Goal: Task Accomplishment & Management: Manage account settings

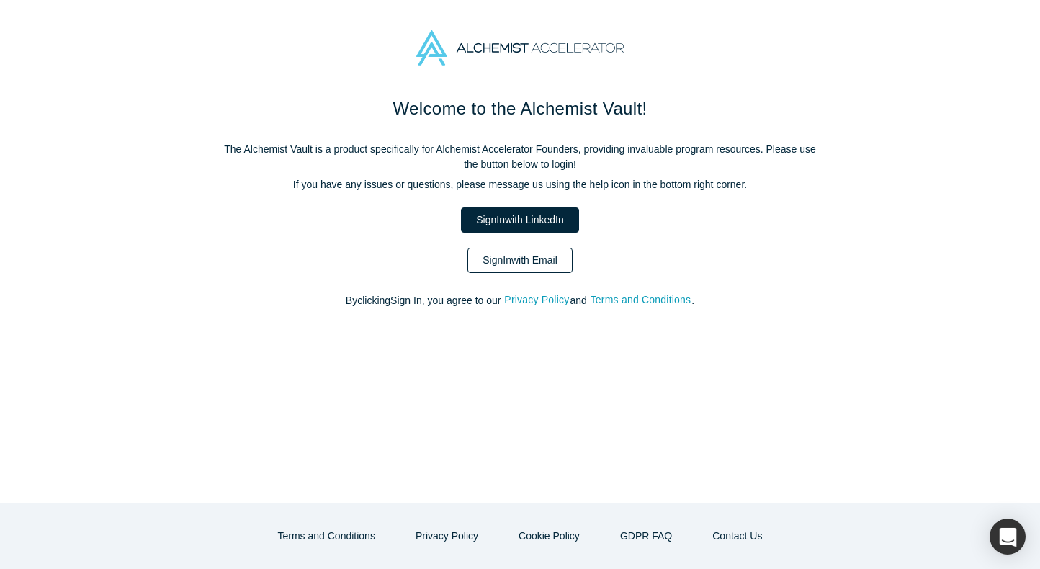
click at [543, 257] on link "Sign In with Email" at bounding box center [519, 260] width 105 height 25
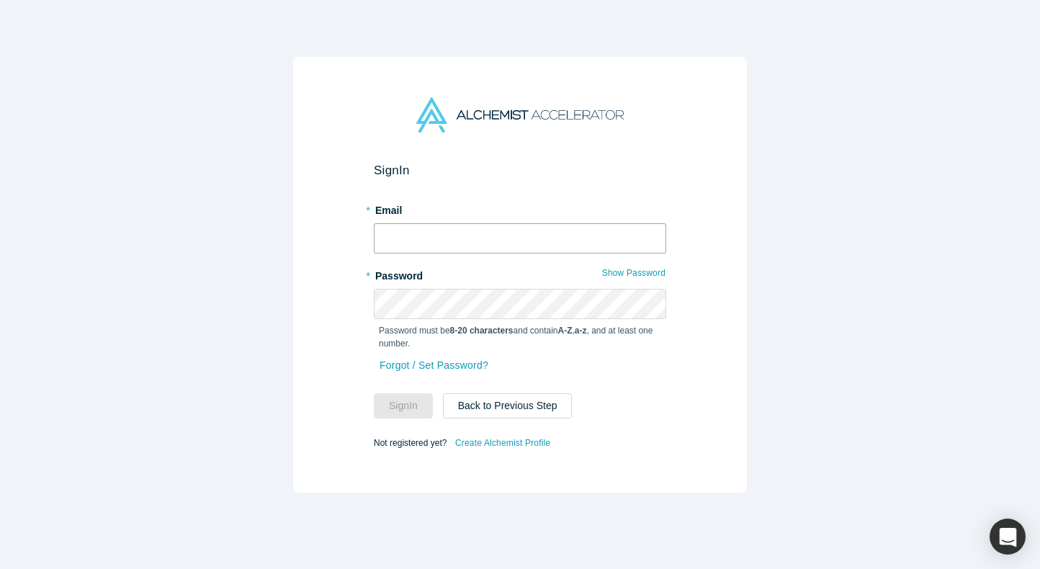
click at [402, 248] on input "text" at bounding box center [520, 238] width 292 height 30
type input "[EMAIL_ADDRESS][DOMAIN_NAME]"
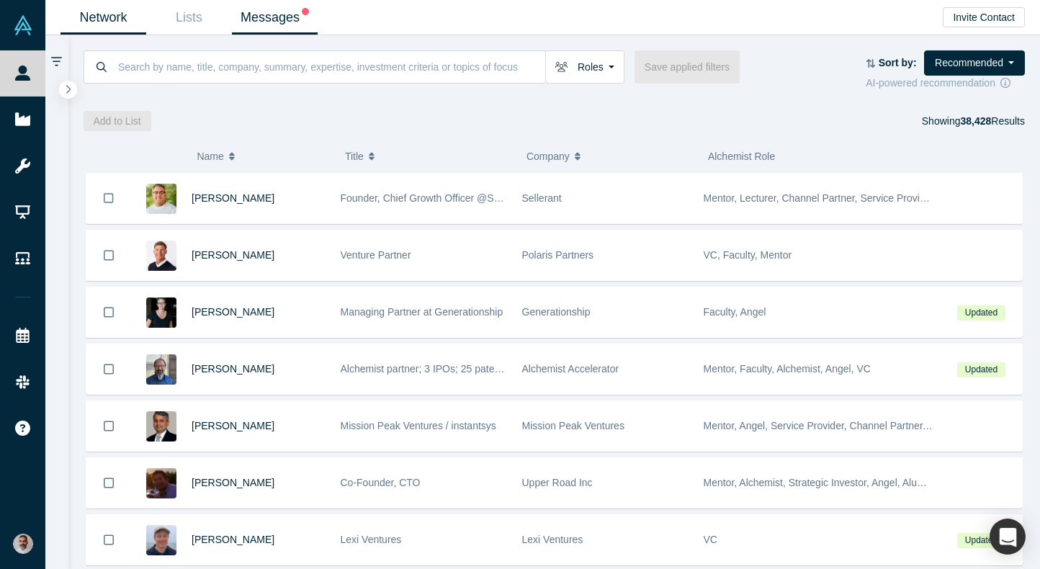
click at [276, 17] on link "Messages" at bounding box center [275, 18] width 86 height 34
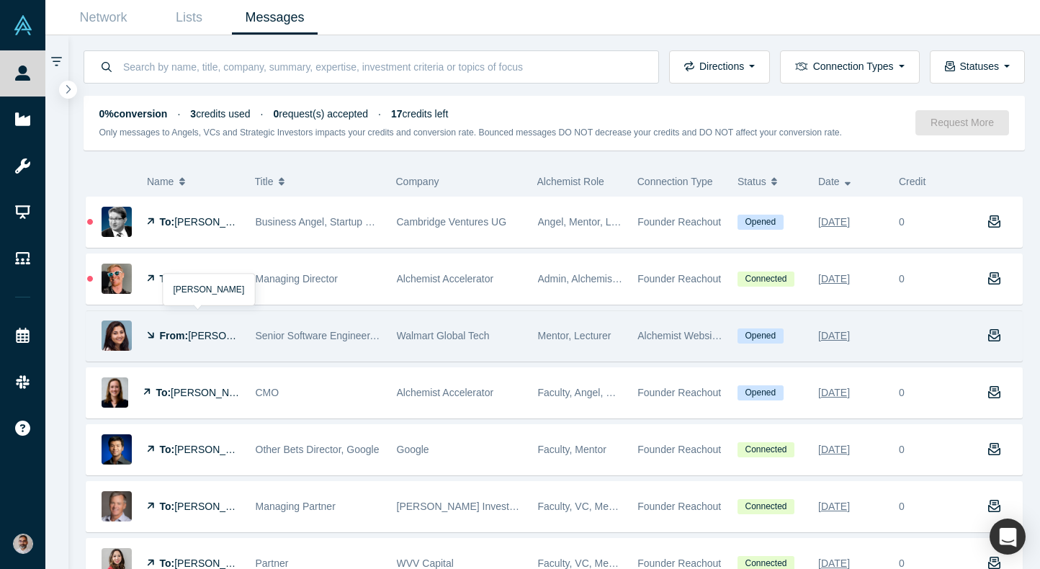
click at [197, 334] on span "[PERSON_NAME]" at bounding box center [229, 336] width 83 height 12
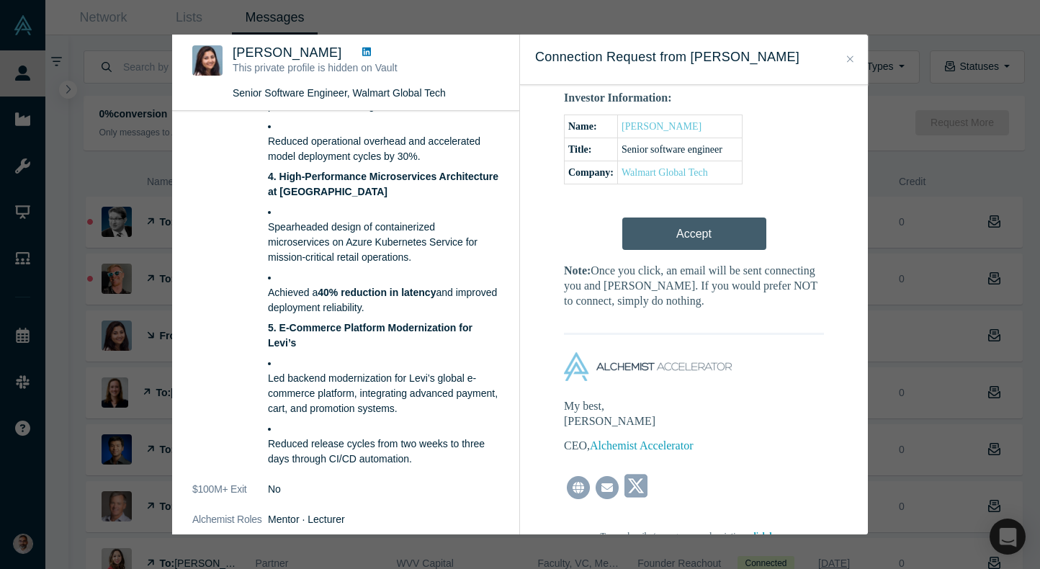
scroll to position [549, 0]
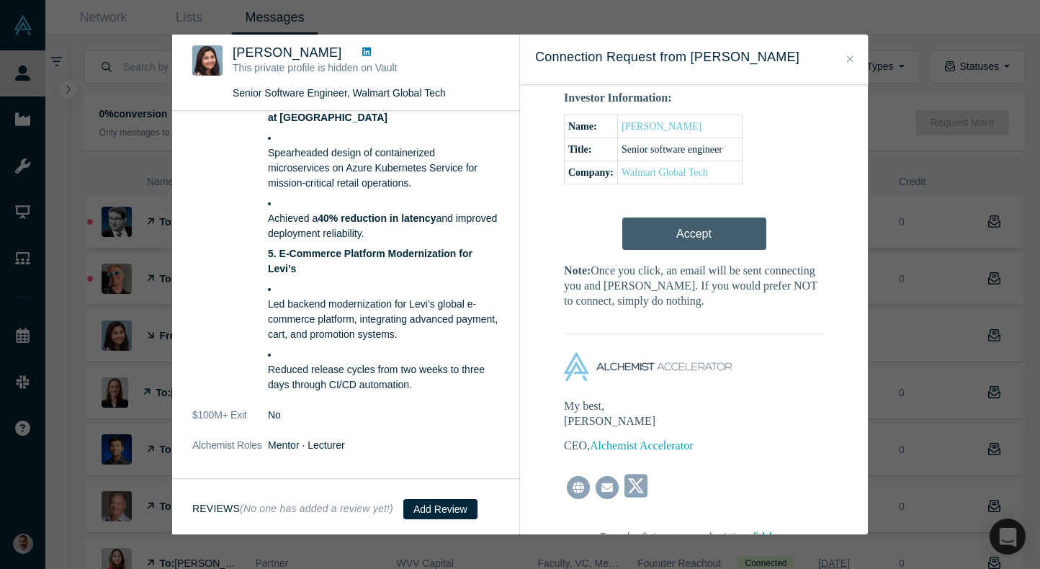
click at [850, 58] on icon "Close" at bounding box center [850, 59] width 6 height 10
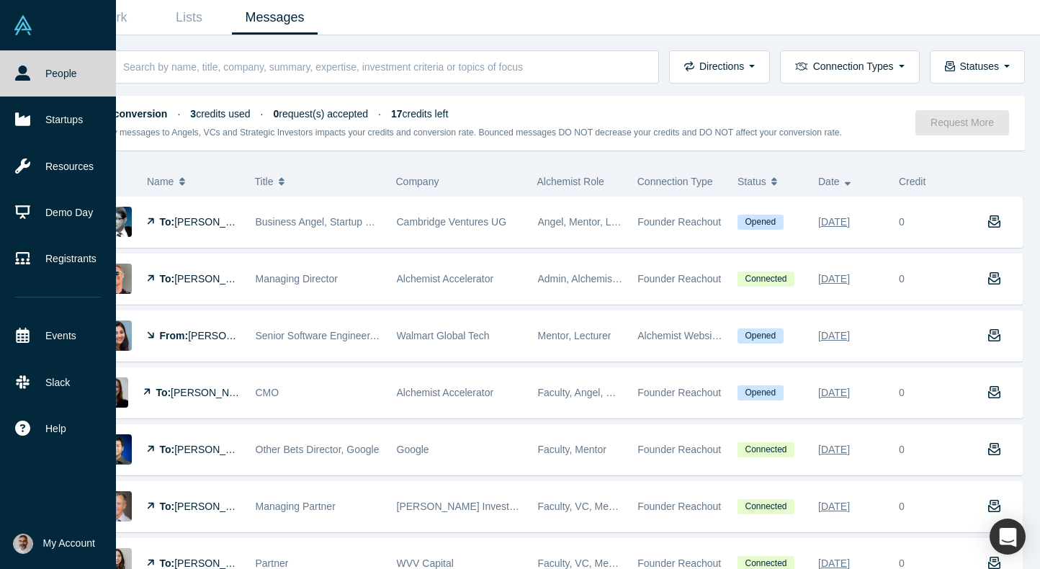
click at [69, 541] on span "My Account" at bounding box center [69, 543] width 52 height 15
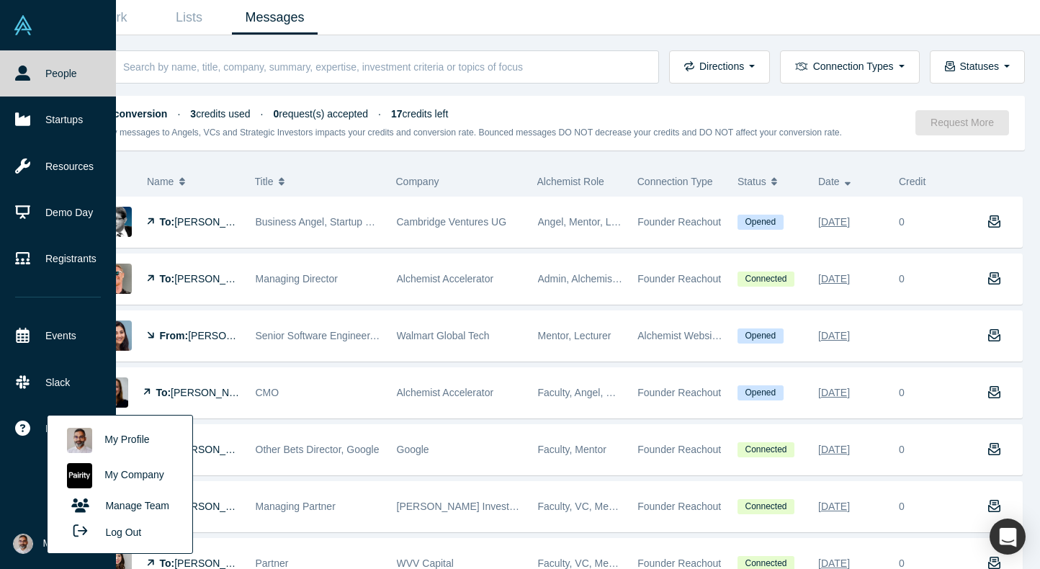
click at [119, 472] on link "My Company" at bounding box center [120, 475] width 120 height 35
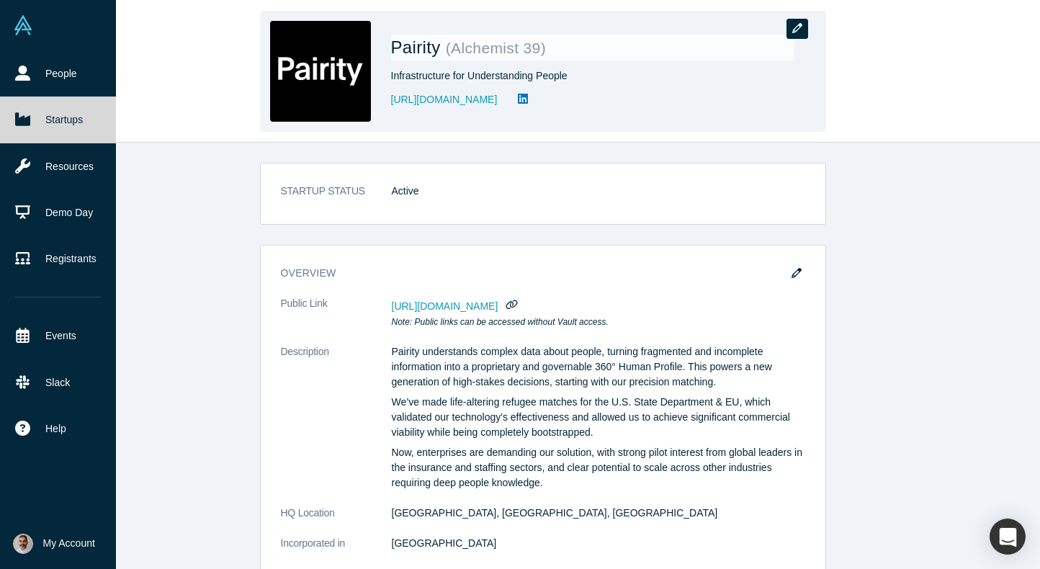
click at [795, 24] on icon "button" at bounding box center [797, 28] width 10 height 10
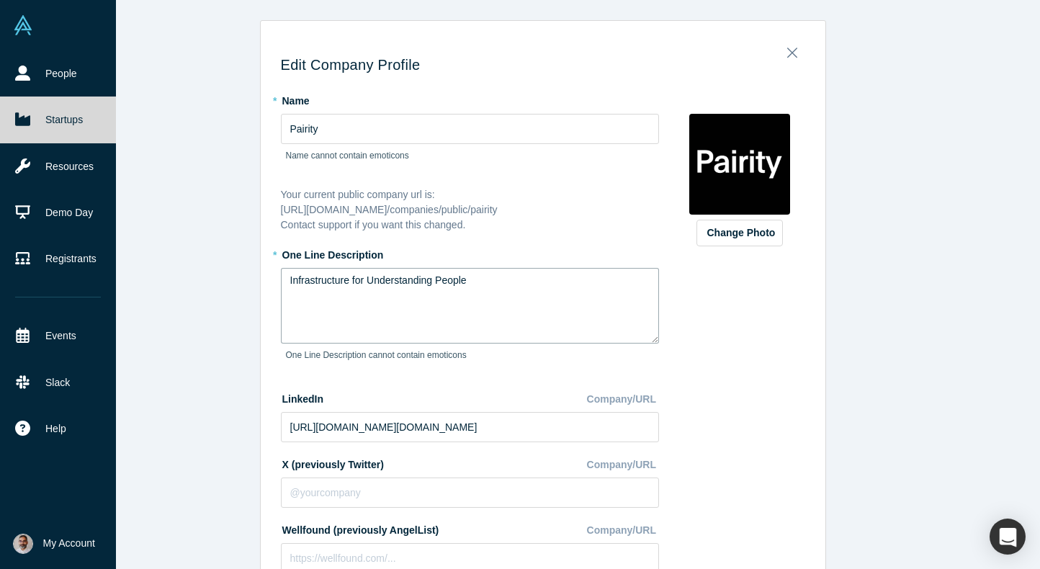
click at [482, 274] on textarea "Infrastructure for Understanding People" at bounding box center [470, 306] width 378 height 76
paste textarea "Human Context for High-Stakes Decisions"
click at [289, 298] on textarea "Human Context for High-Stakes Decisions" at bounding box center [470, 306] width 378 height 76
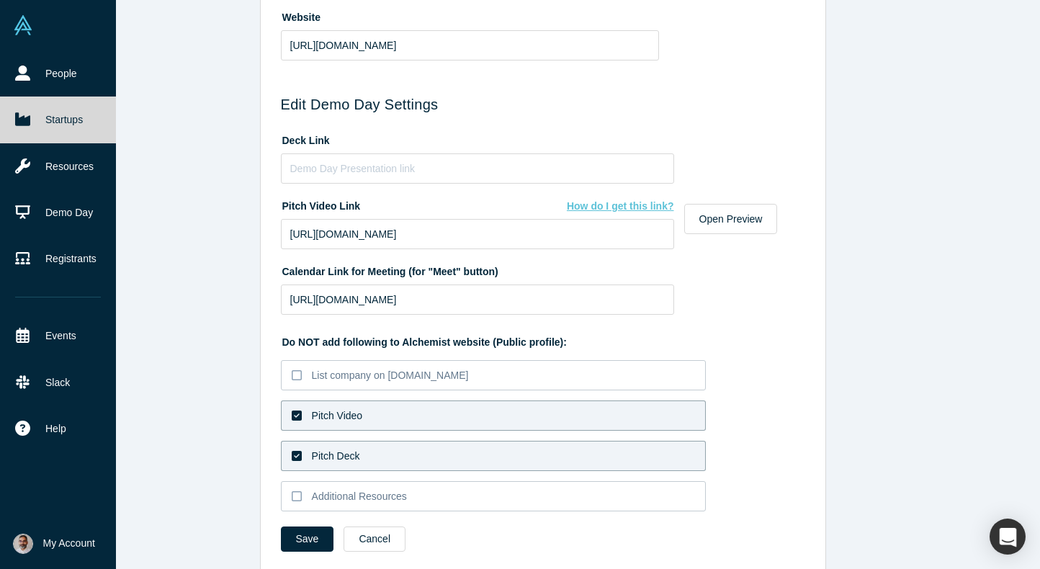
scroll to position [667, 0]
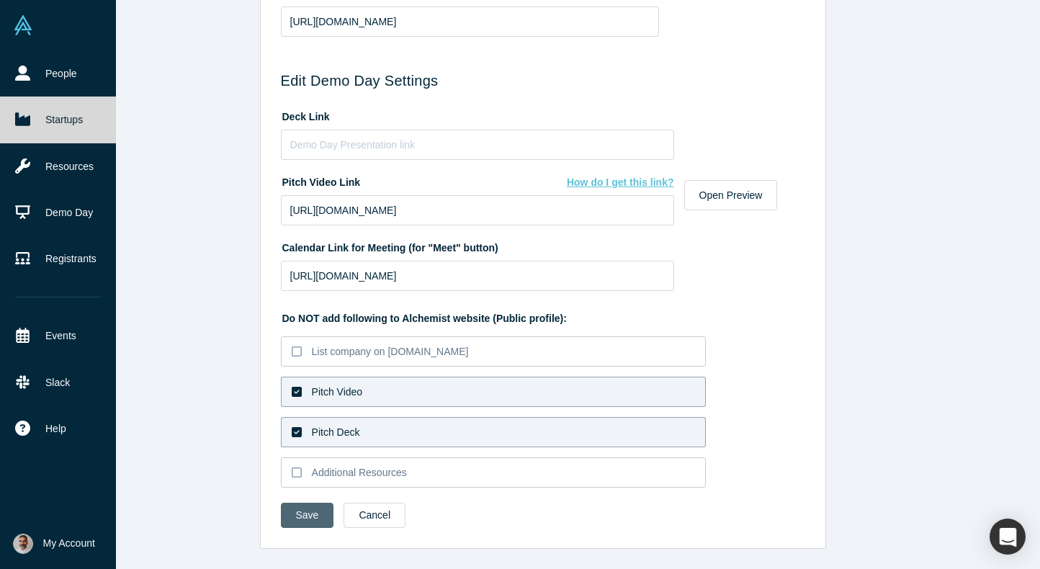
type textarea "Human Context for High-Stakes Decisions"
click at [314, 513] on button "Save" at bounding box center [307, 515] width 53 height 25
